Goal: Find contact information: Find contact information

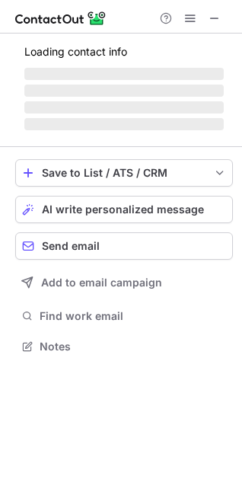
scroll to position [369, 242]
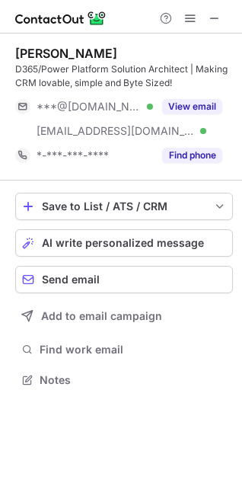
drag, startPoint x: 142, startPoint y: 53, endPoint x: 10, endPoint y: 50, distance: 131.8
click at [10, 50] on div "[PERSON_NAME] D365/Power Platform Solution Architect | Making CRM lovable, simp…" at bounding box center [121, 218] width 242 height 369
copy div "[PERSON_NAME]"
click at [34, 54] on div "[PERSON_NAME]" at bounding box center [66, 53] width 102 height 15
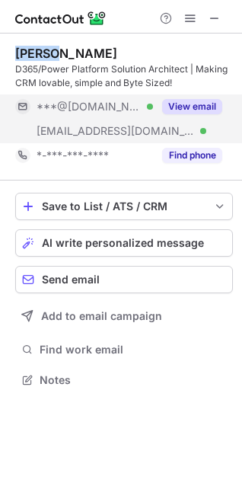
click at [186, 104] on button "View email" at bounding box center [192, 106] width 60 height 15
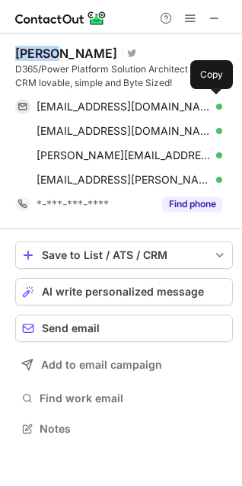
scroll to position [417, 242]
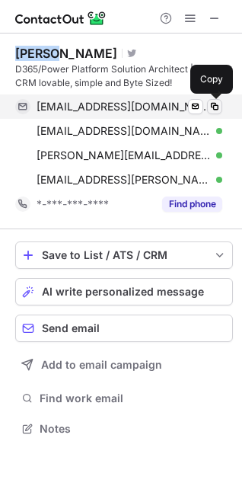
click at [213, 109] on span at bounding box center [215, 107] width 12 height 12
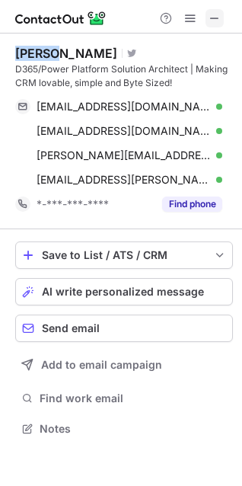
click at [209, 19] on span at bounding box center [215, 18] width 12 height 12
click at [146, 19] on div at bounding box center [121, 17] width 242 height 34
